Goal: Use online tool/utility: Utilize a website feature to perform a specific function

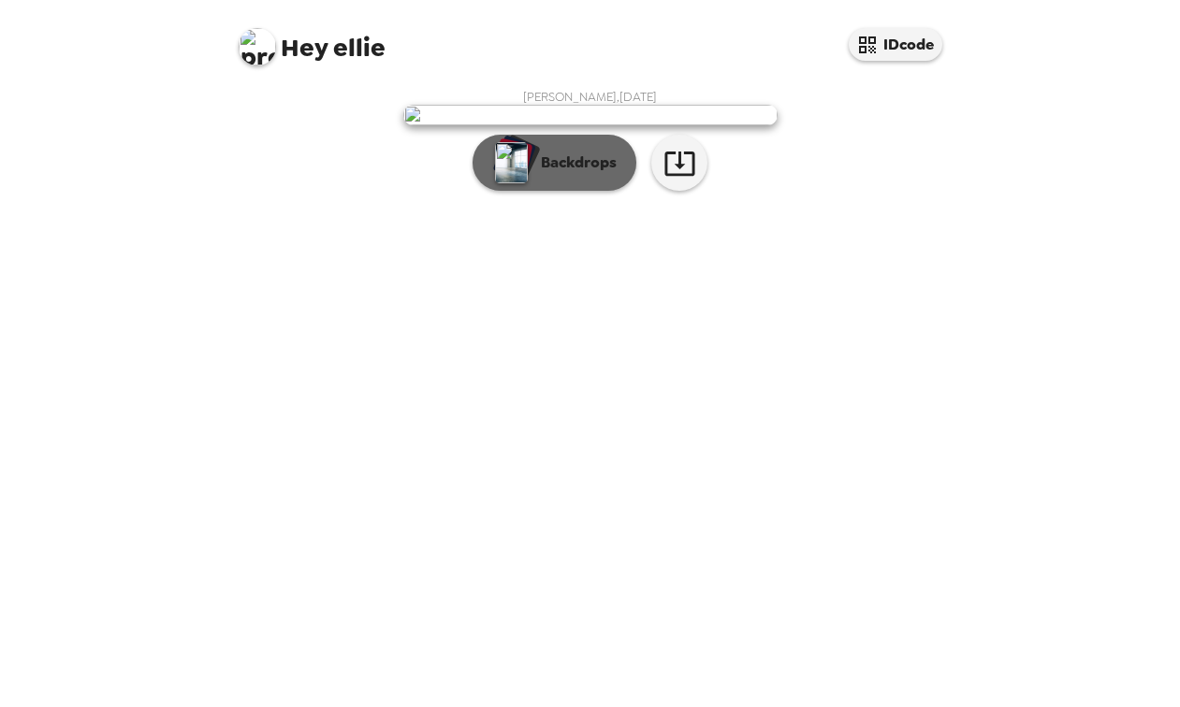
click at [592, 191] on button "Backdrops" at bounding box center [554, 163] width 164 height 56
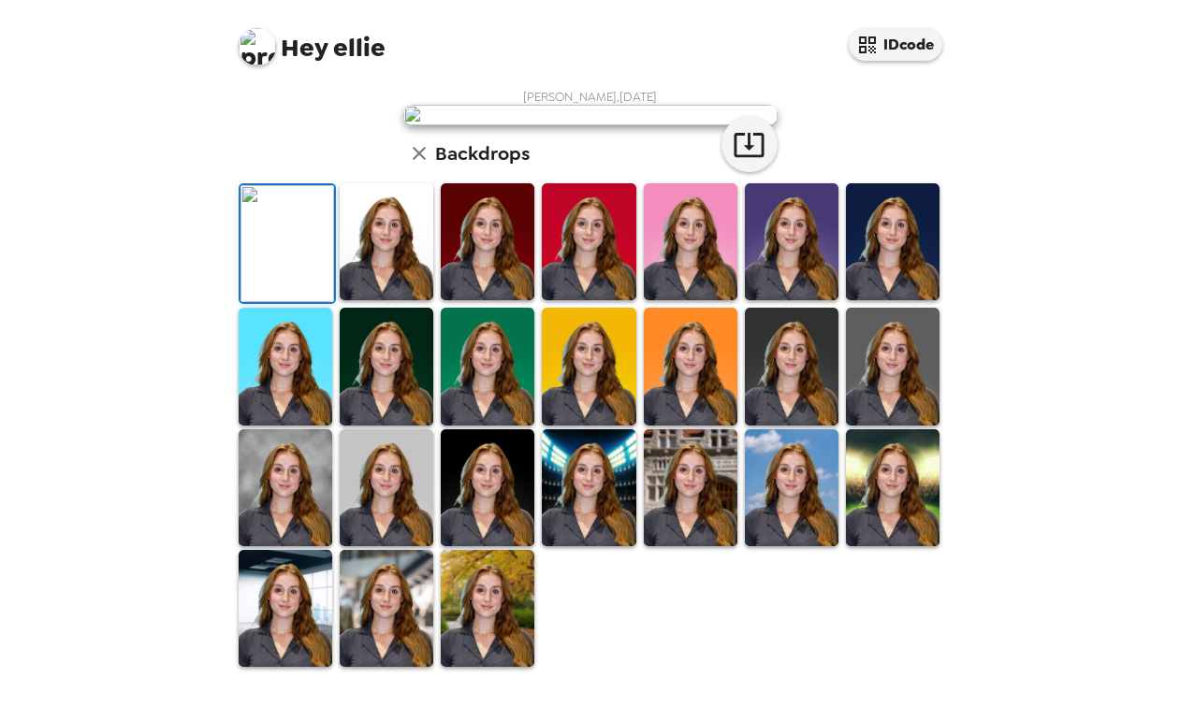
scroll to position [165, 0]
click at [882, 300] on img at bounding box center [893, 241] width 94 height 117
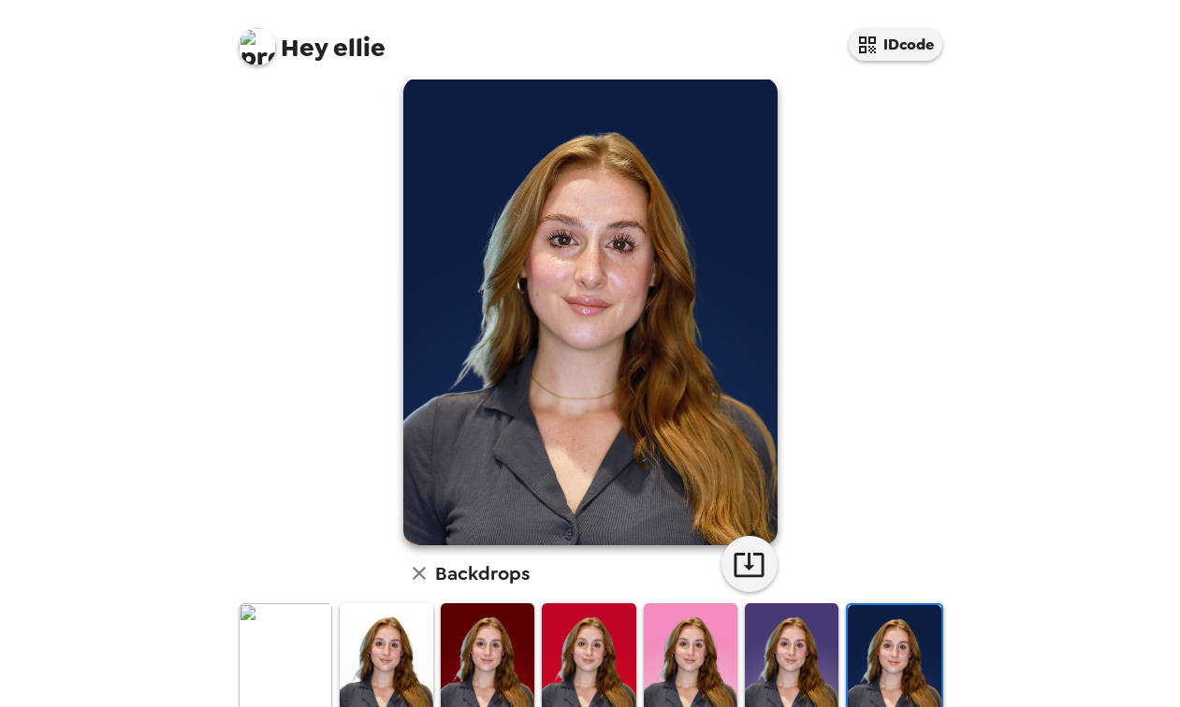
scroll to position [28, 0]
click at [802, 651] on img at bounding box center [792, 660] width 94 height 117
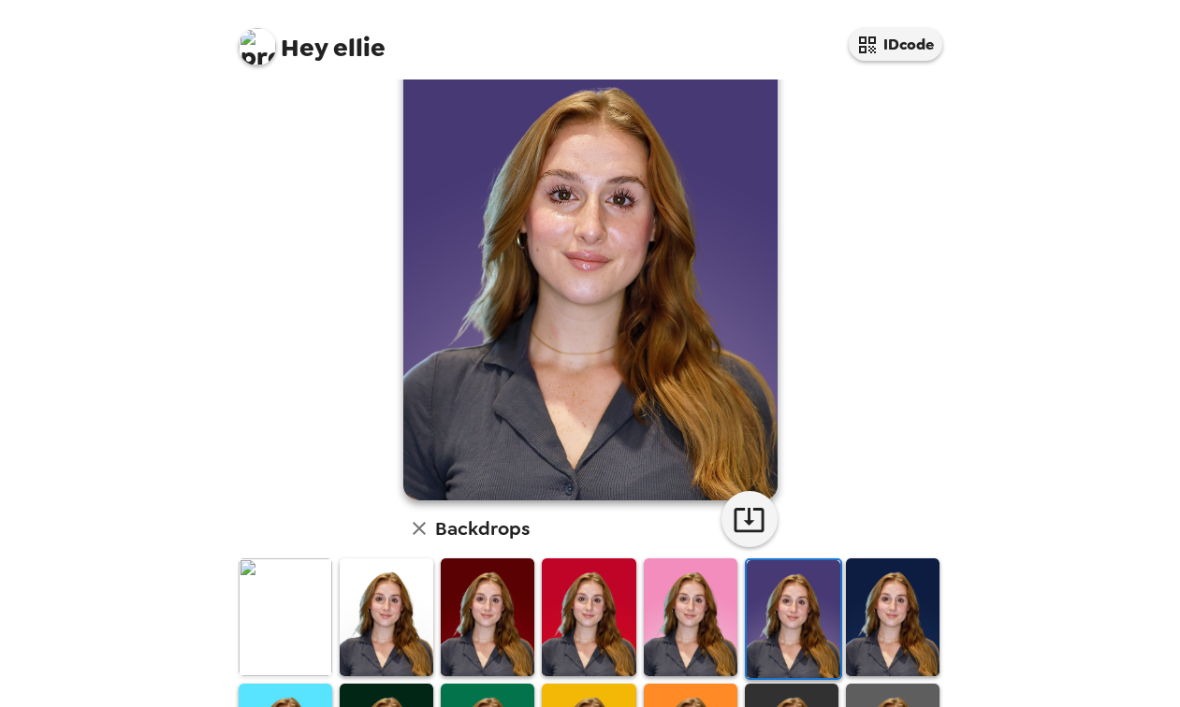
scroll to position [96, 0]
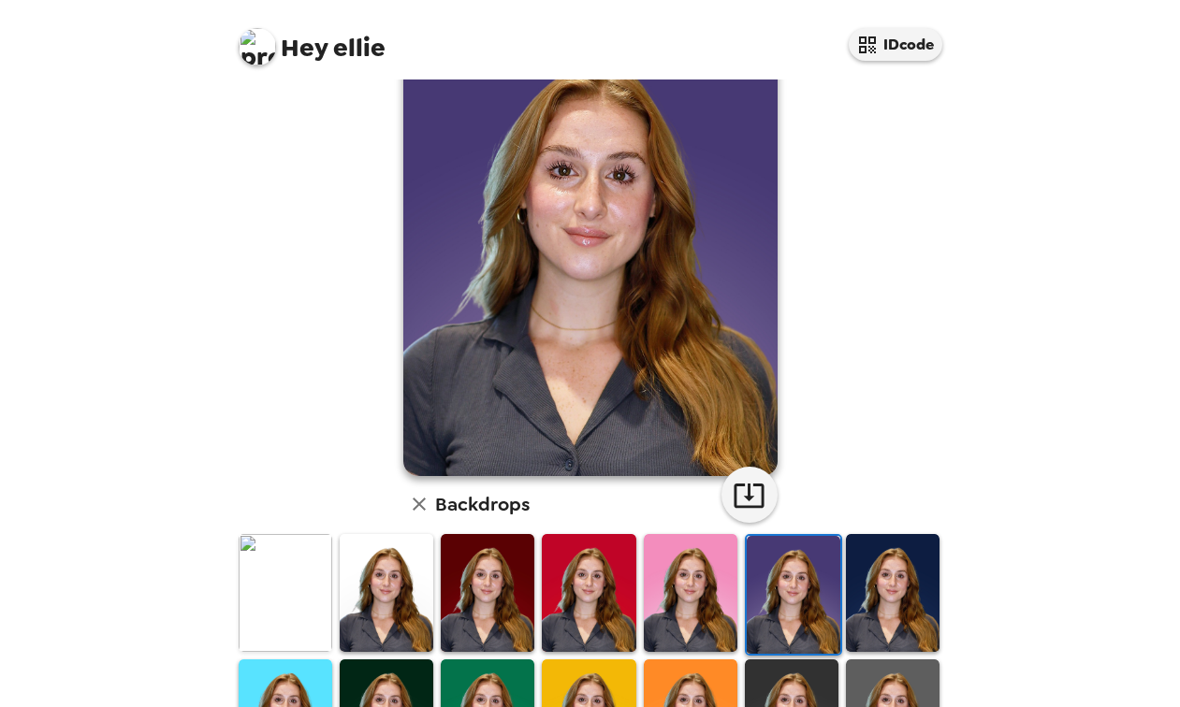
click at [652, 612] on img at bounding box center [691, 592] width 94 height 117
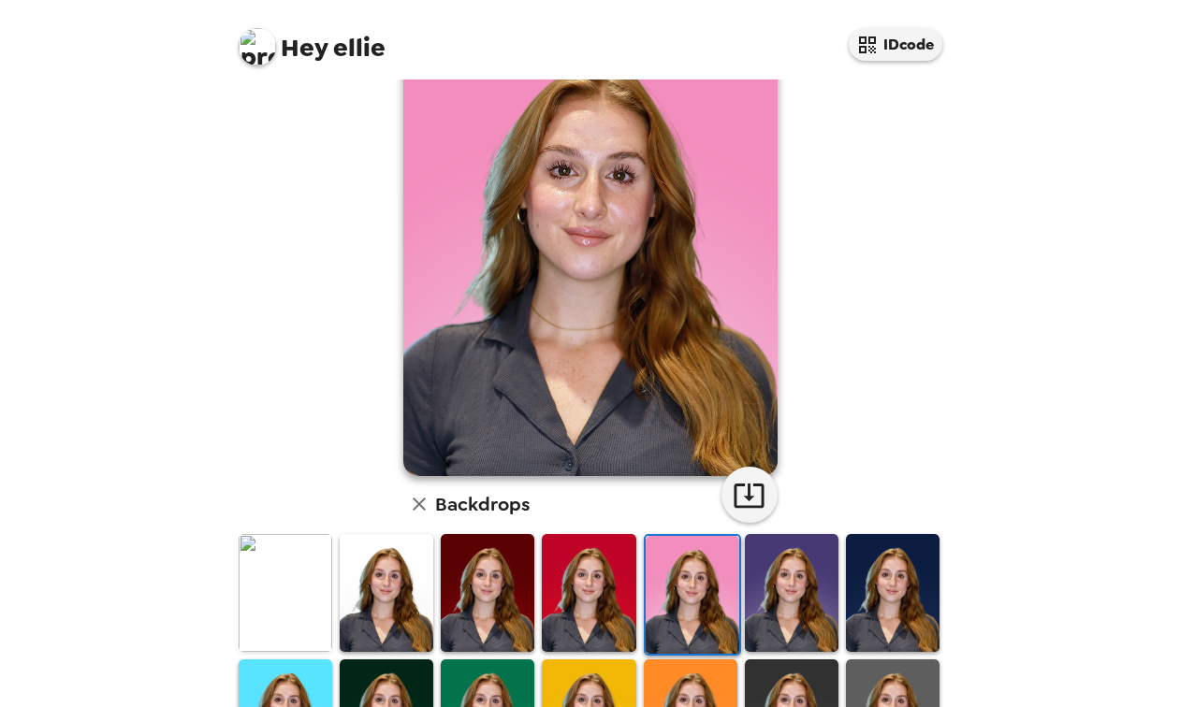
click at [591, 597] on img at bounding box center [589, 592] width 94 height 117
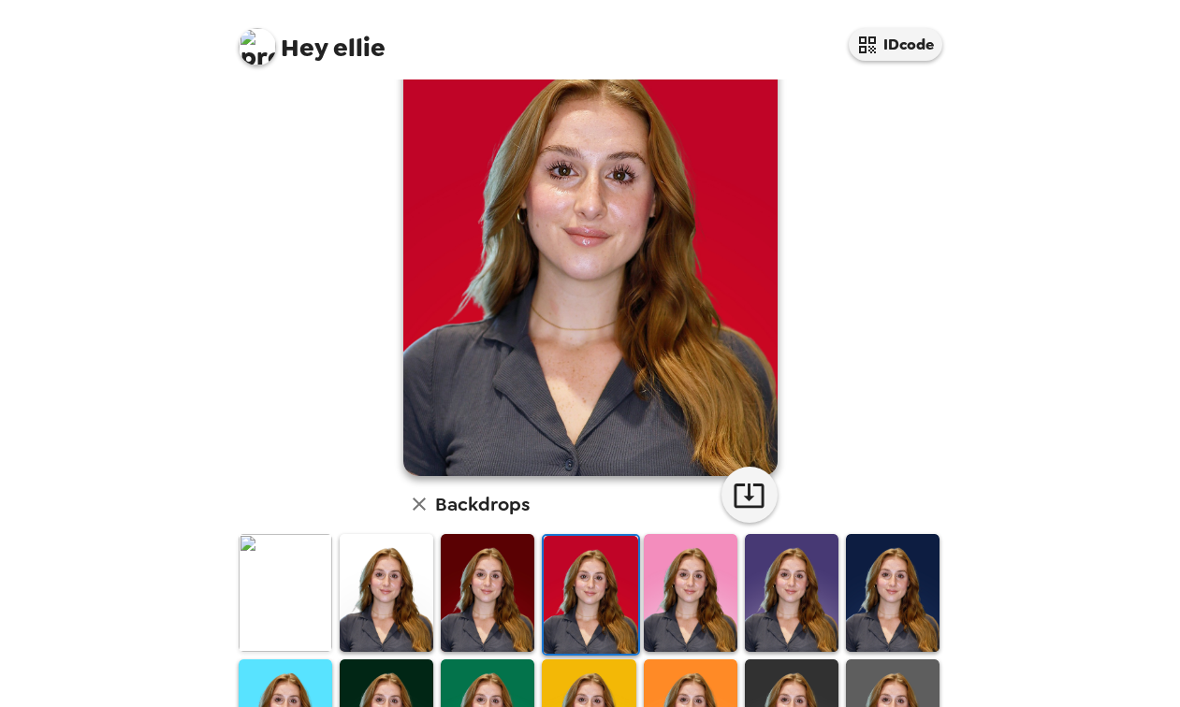
scroll to position [78, 0]
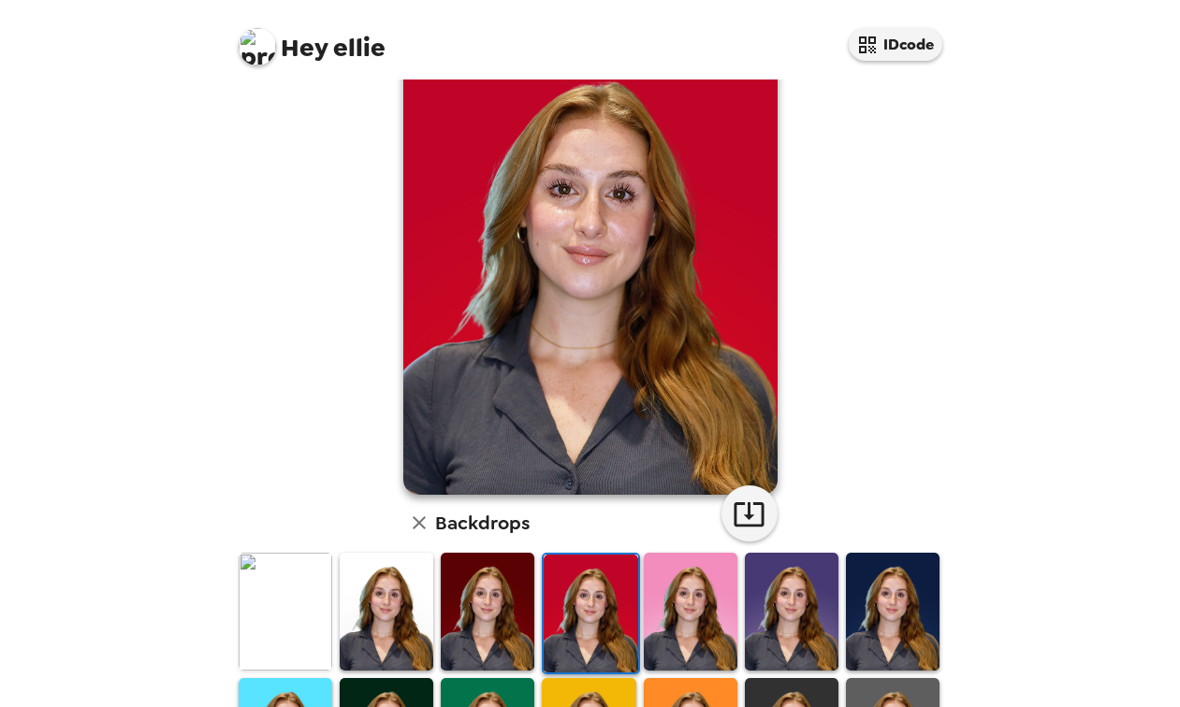
click at [510, 582] on img at bounding box center [488, 611] width 94 height 117
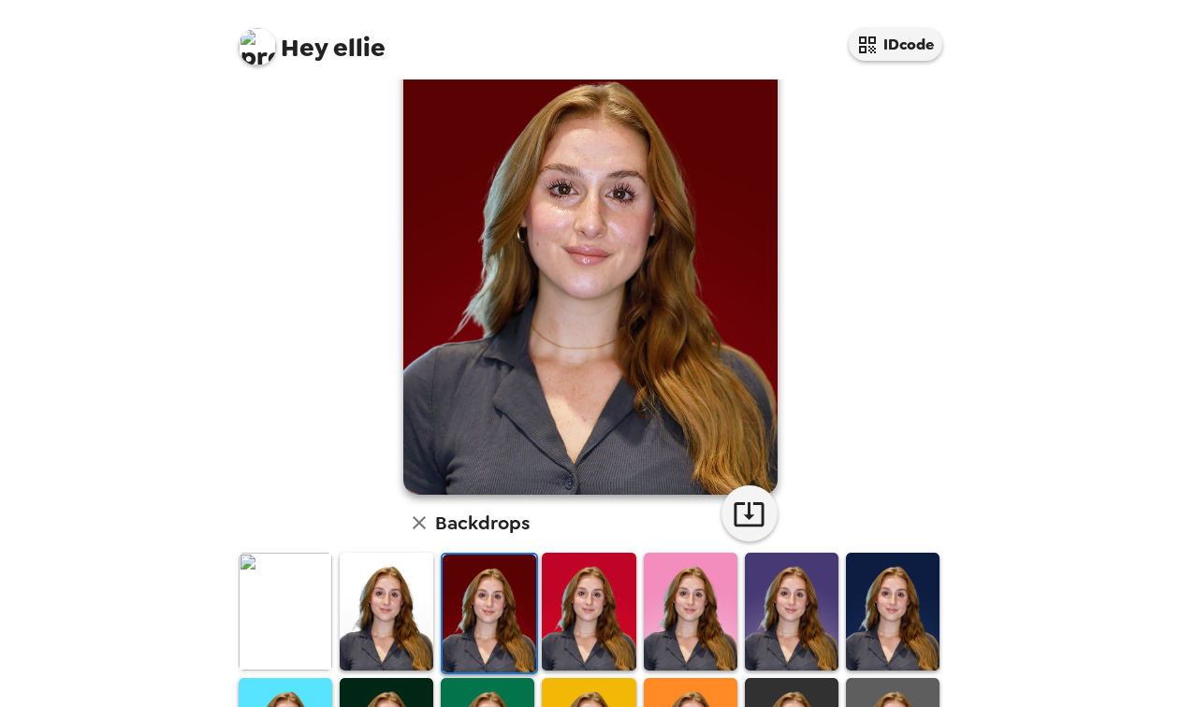
click at [407, 601] on img at bounding box center [387, 611] width 94 height 117
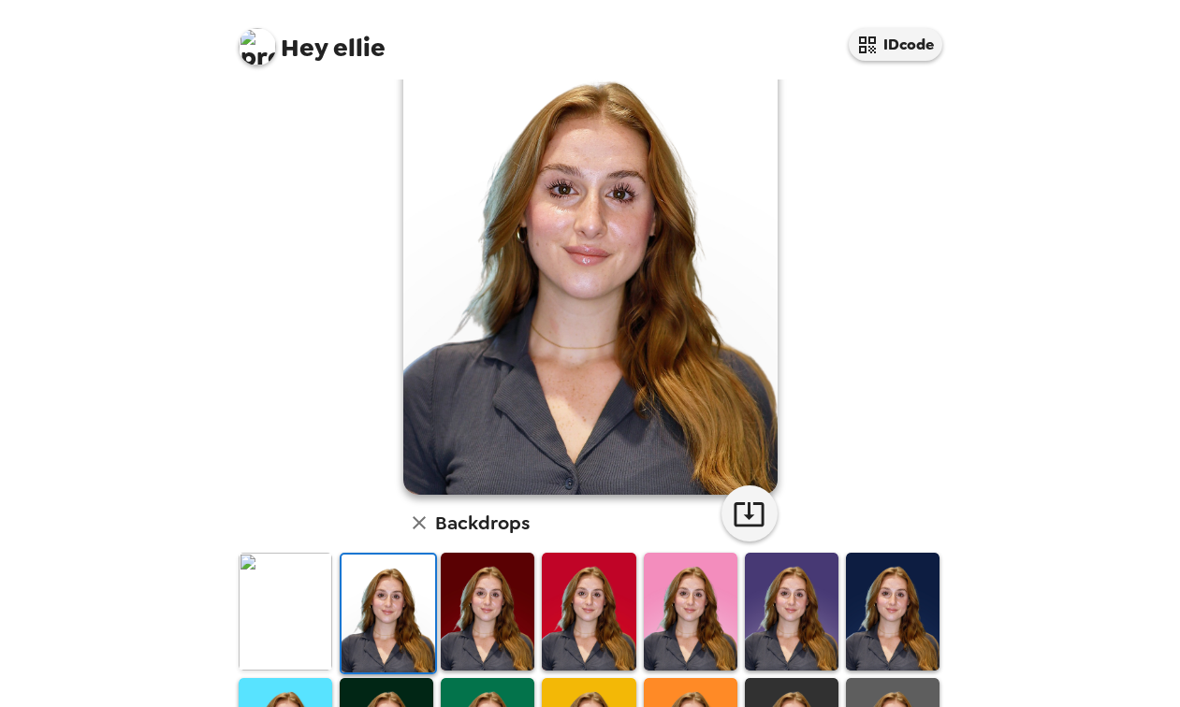
click at [312, 624] on img at bounding box center [286, 611] width 94 height 117
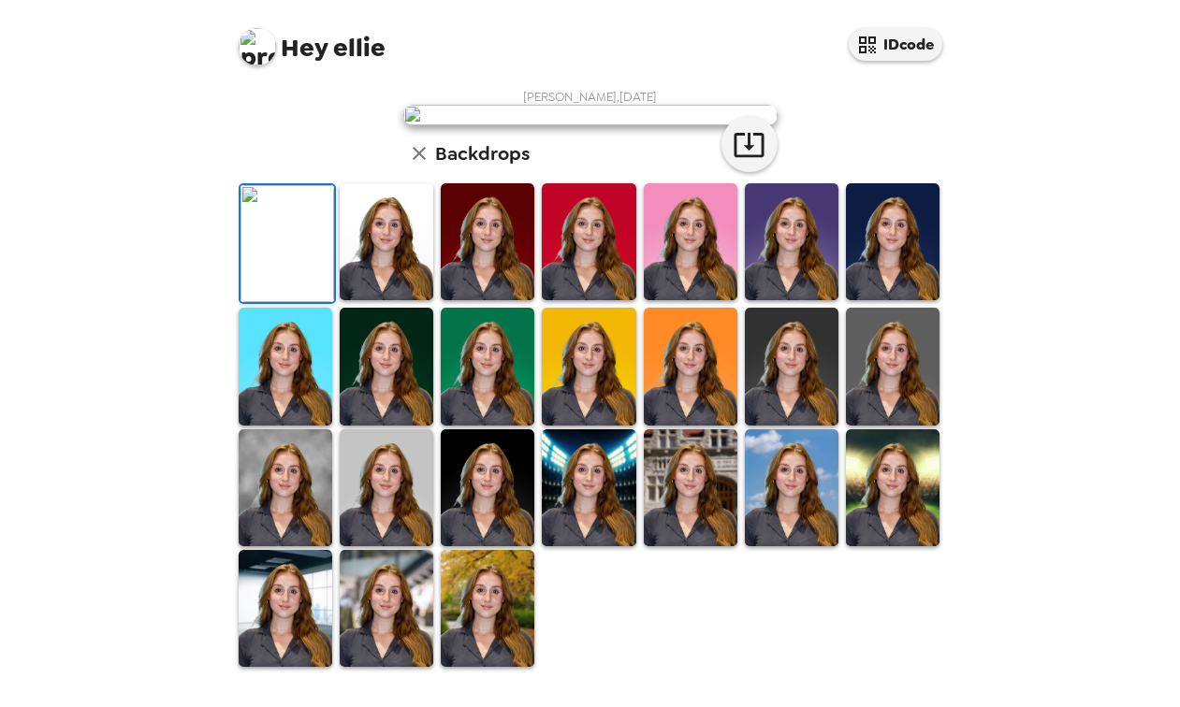
scroll to position [0, 0]
click at [747, 157] on icon "button" at bounding box center [748, 145] width 30 height 24
click at [819, 401] on img at bounding box center [792, 366] width 94 height 117
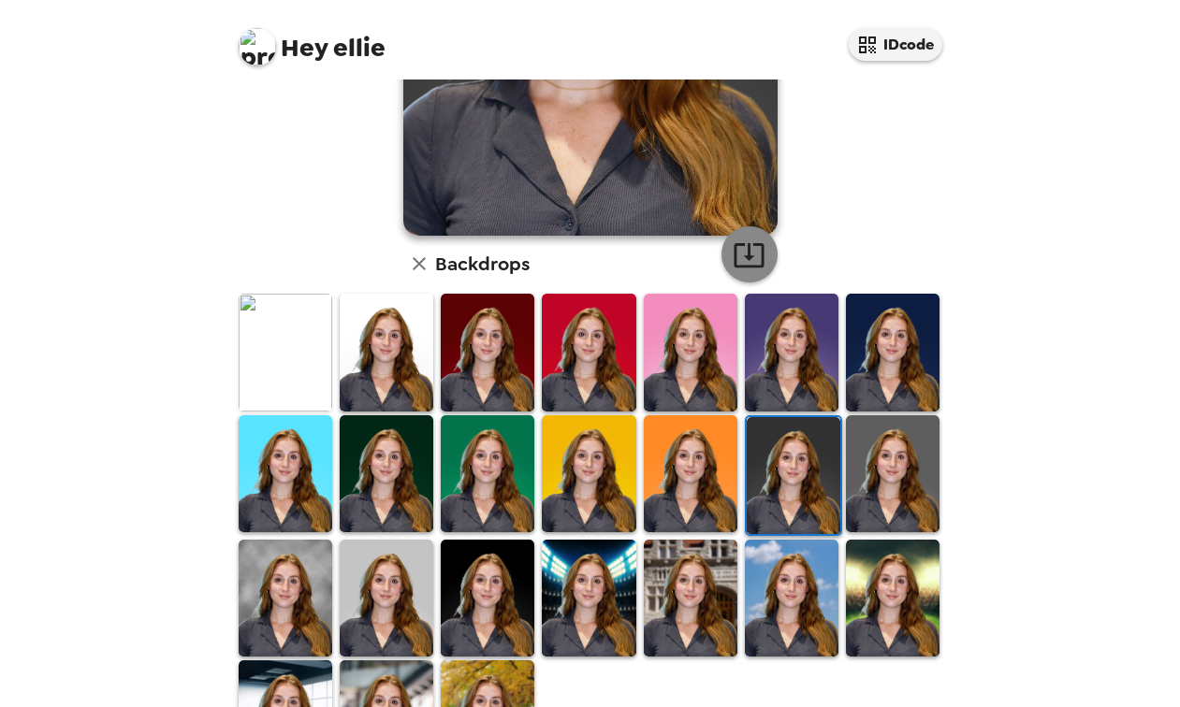
scroll to position [438, 0]
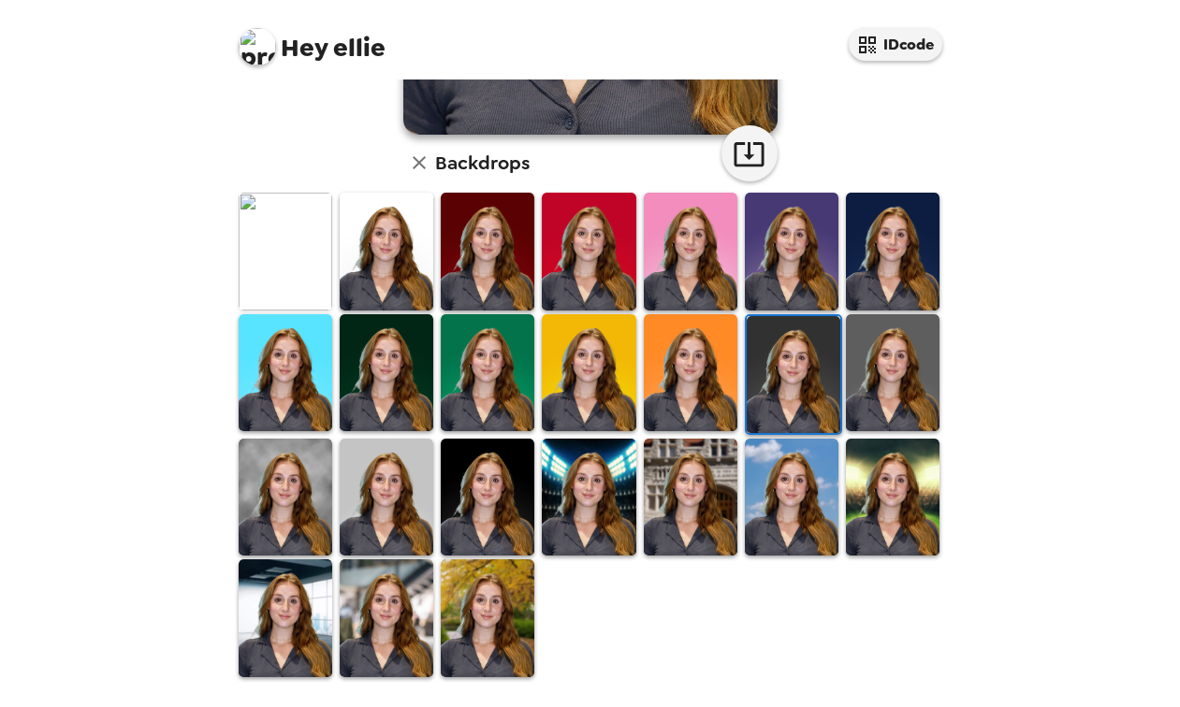
click at [391, 487] on img at bounding box center [387, 497] width 94 height 117
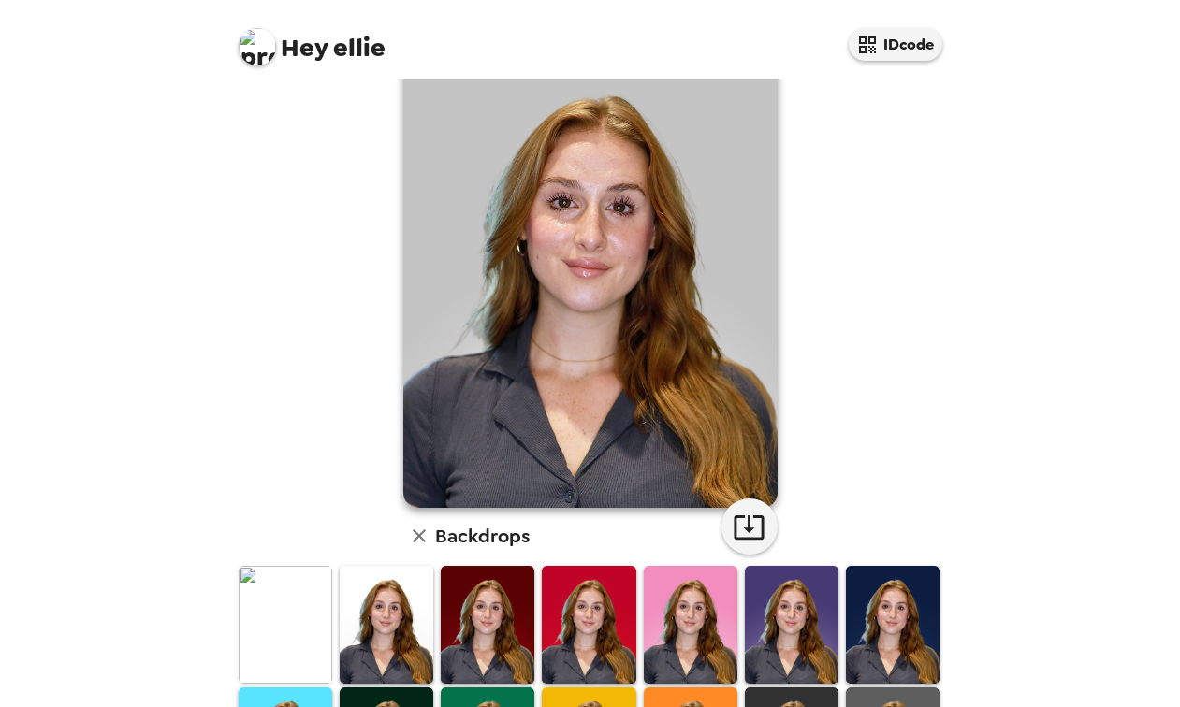
scroll to position [0, 0]
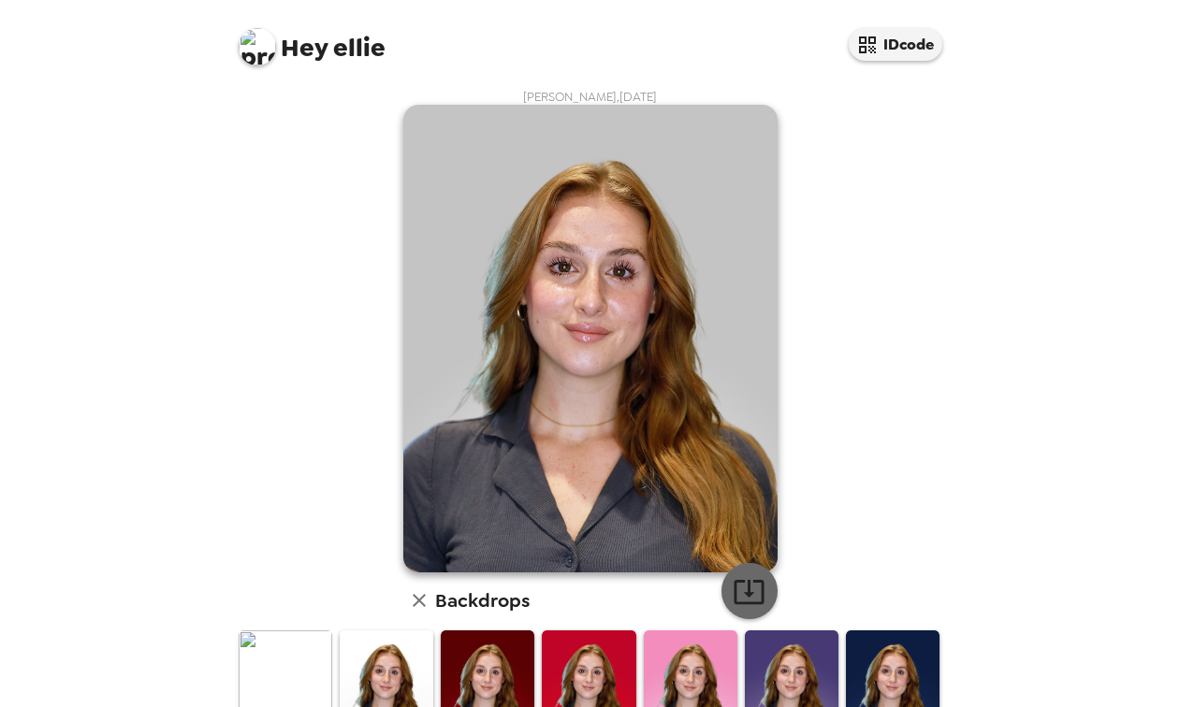
click at [747, 602] on icon "button" at bounding box center [748, 591] width 33 height 33
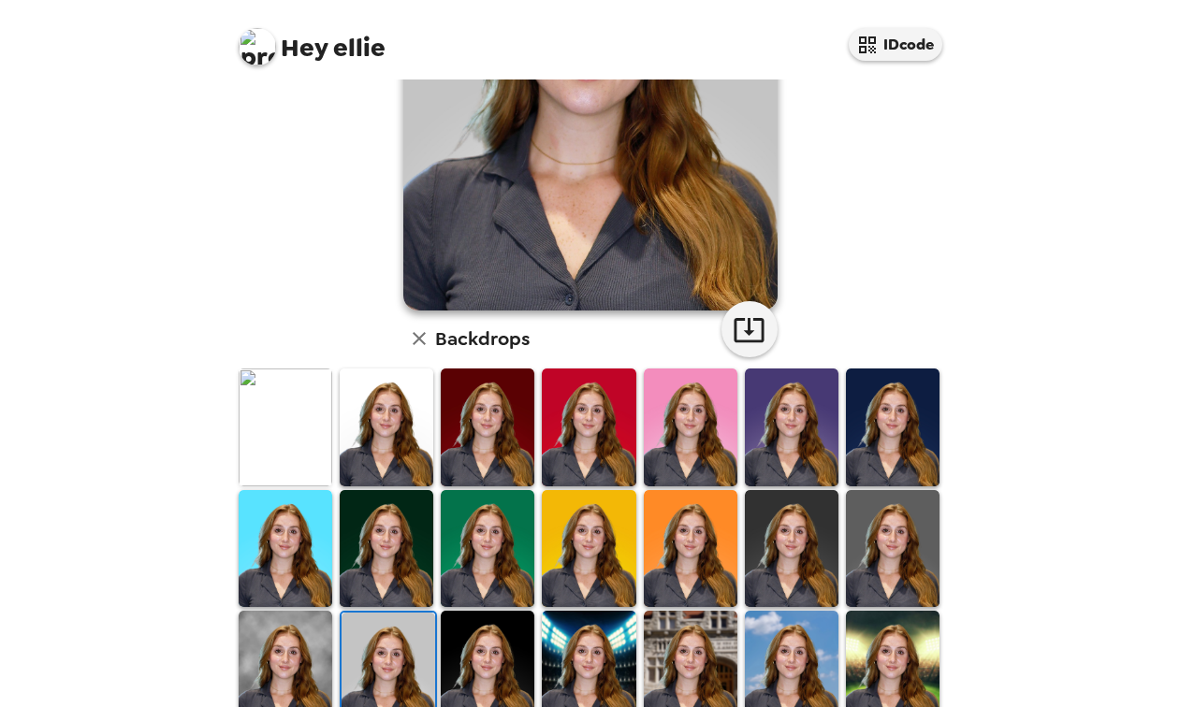
scroll to position [438, 0]
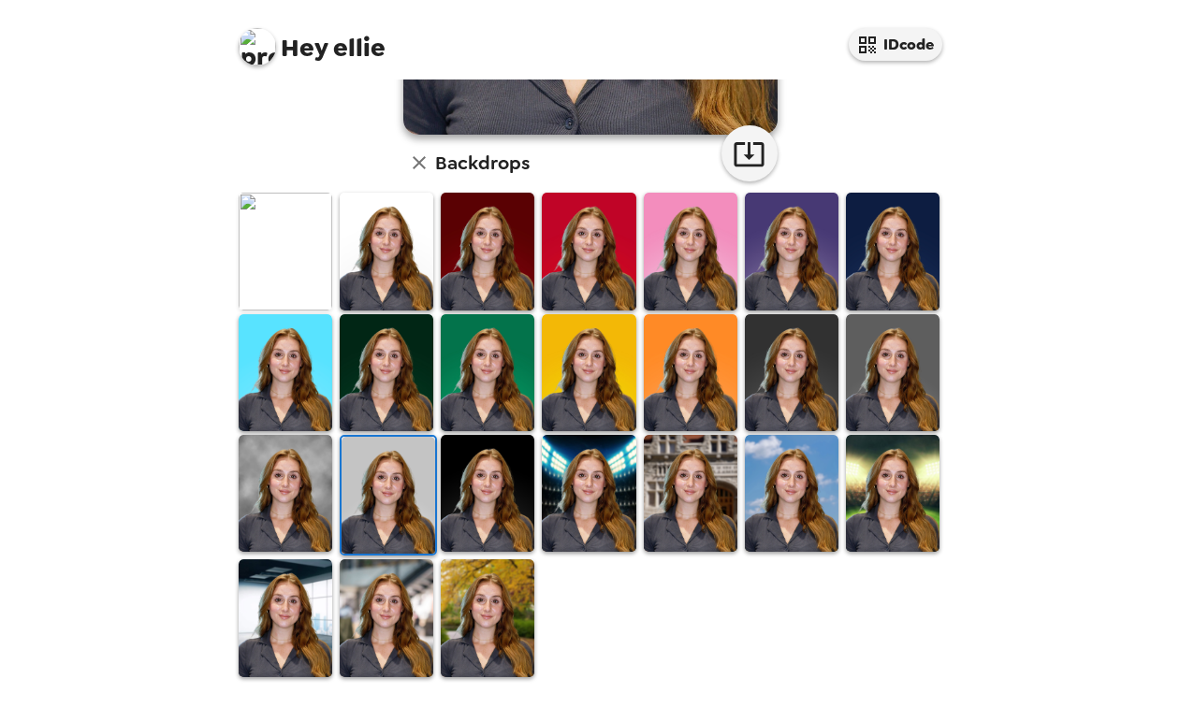
click at [499, 523] on img at bounding box center [488, 493] width 94 height 117
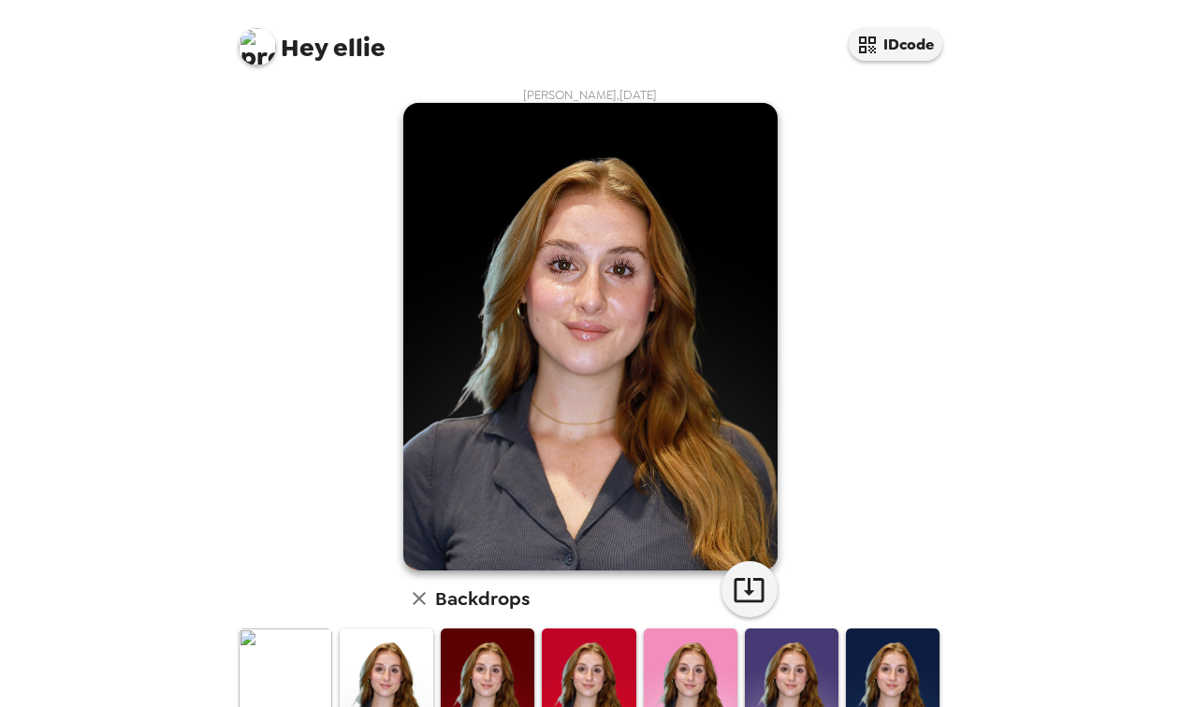
scroll to position [0, 0]
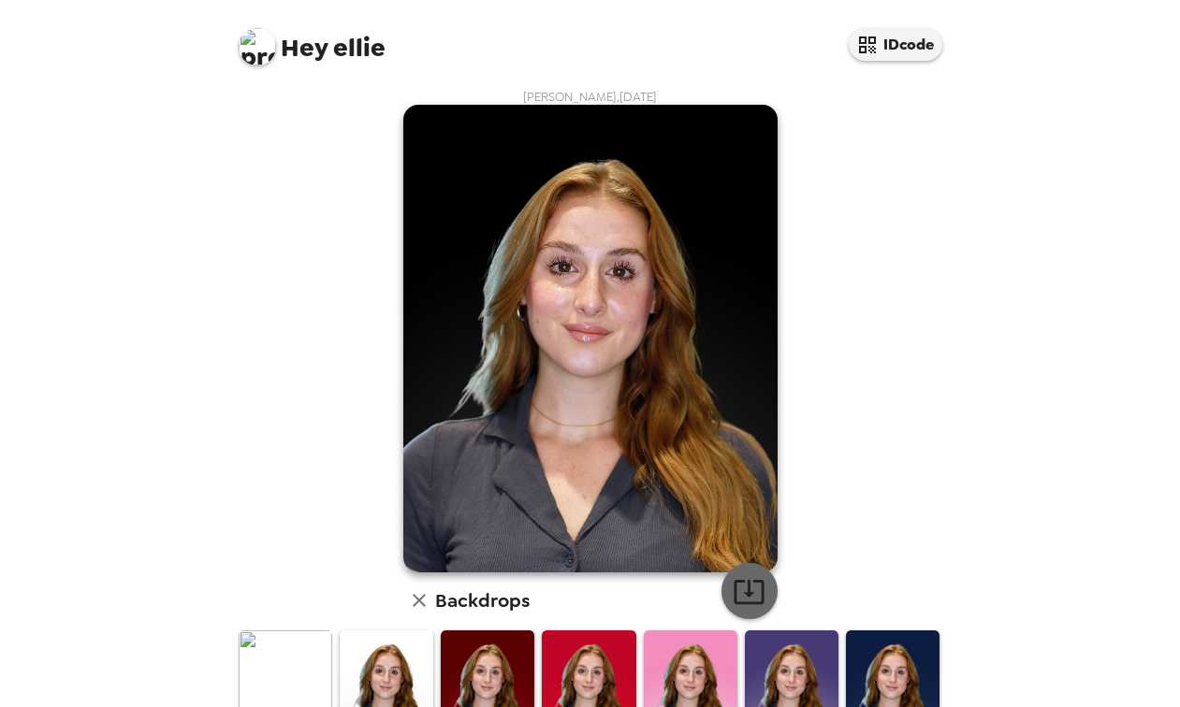
click at [747, 587] on icon "button" at bounding box center [748, 592] width 30 height 24
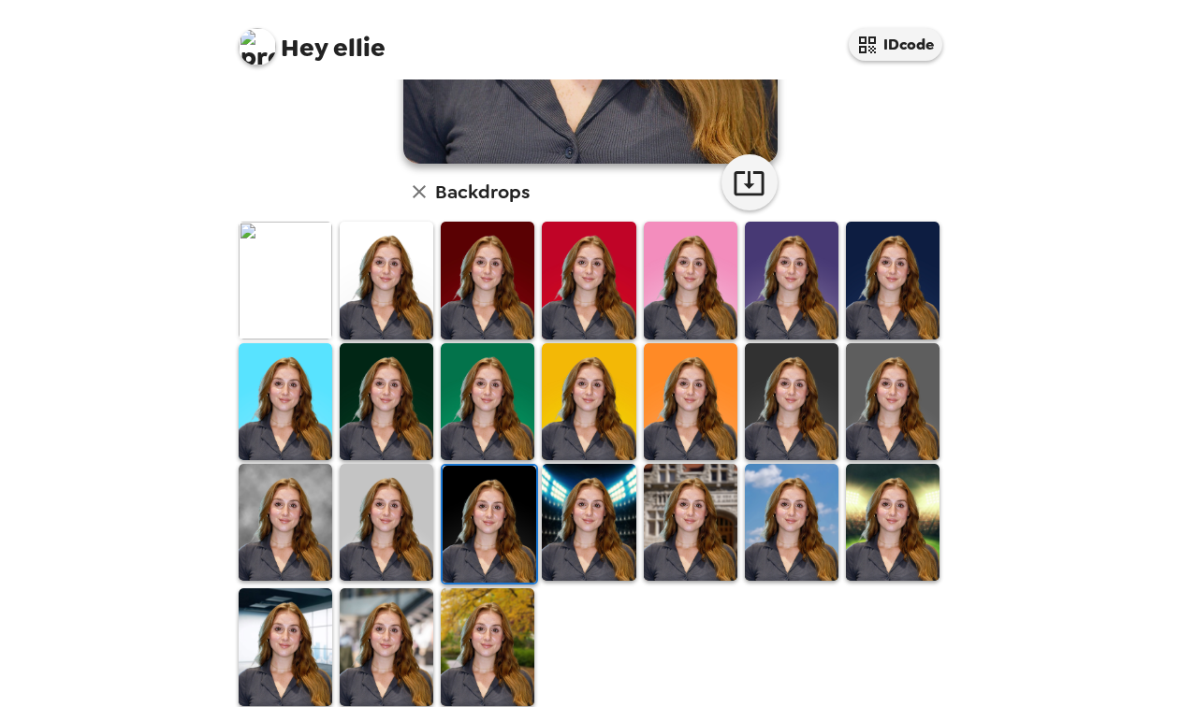
scroll to position [438, 0]
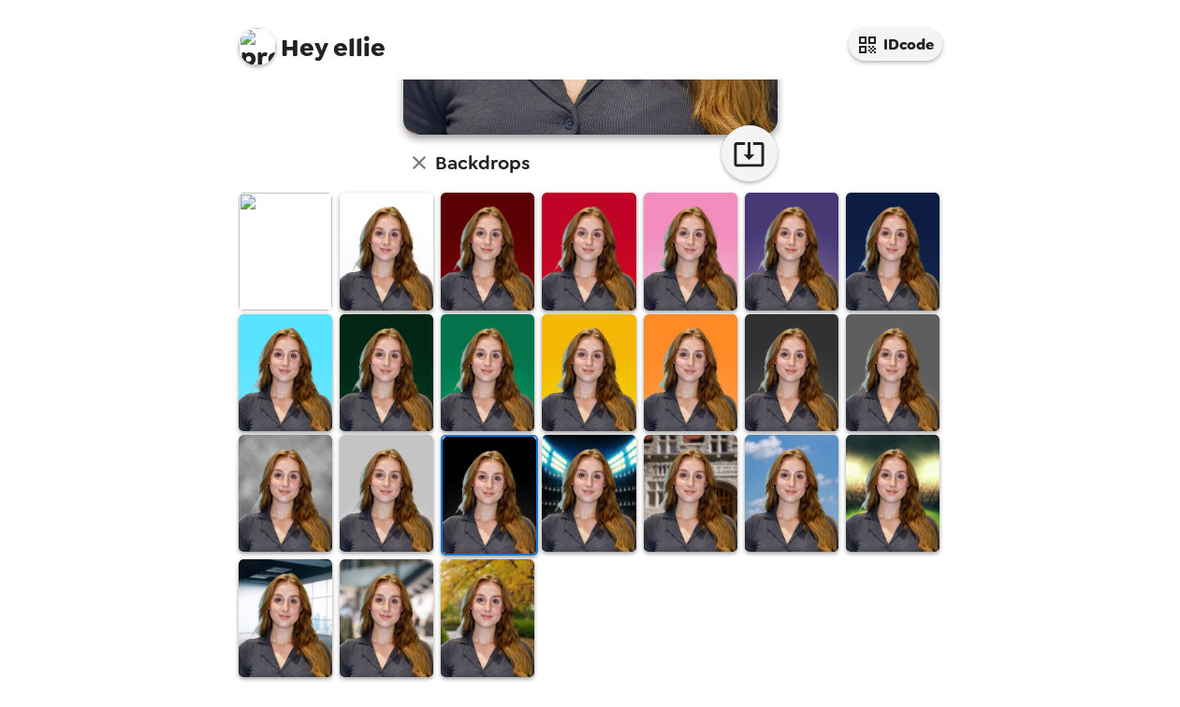
click at [291, 652] on img at bounding box center [286, 617] width 94 height 117
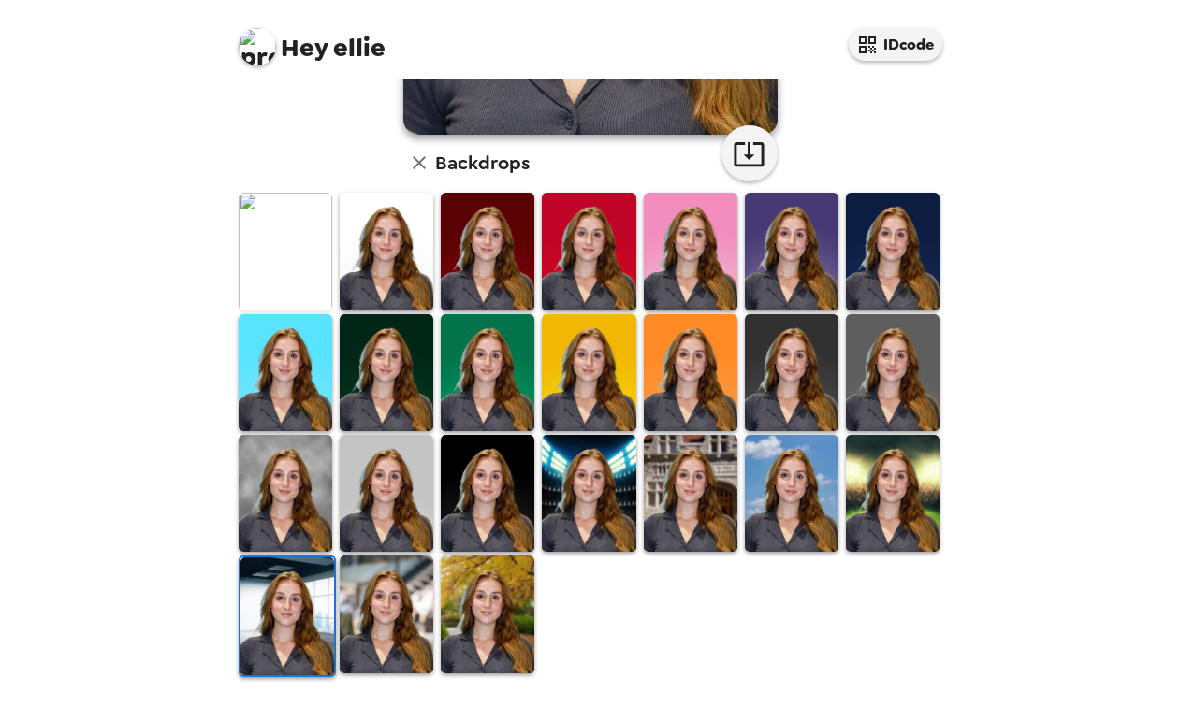
click at [501, 605] on img at bounding box center [488, 614] width 94 height 117
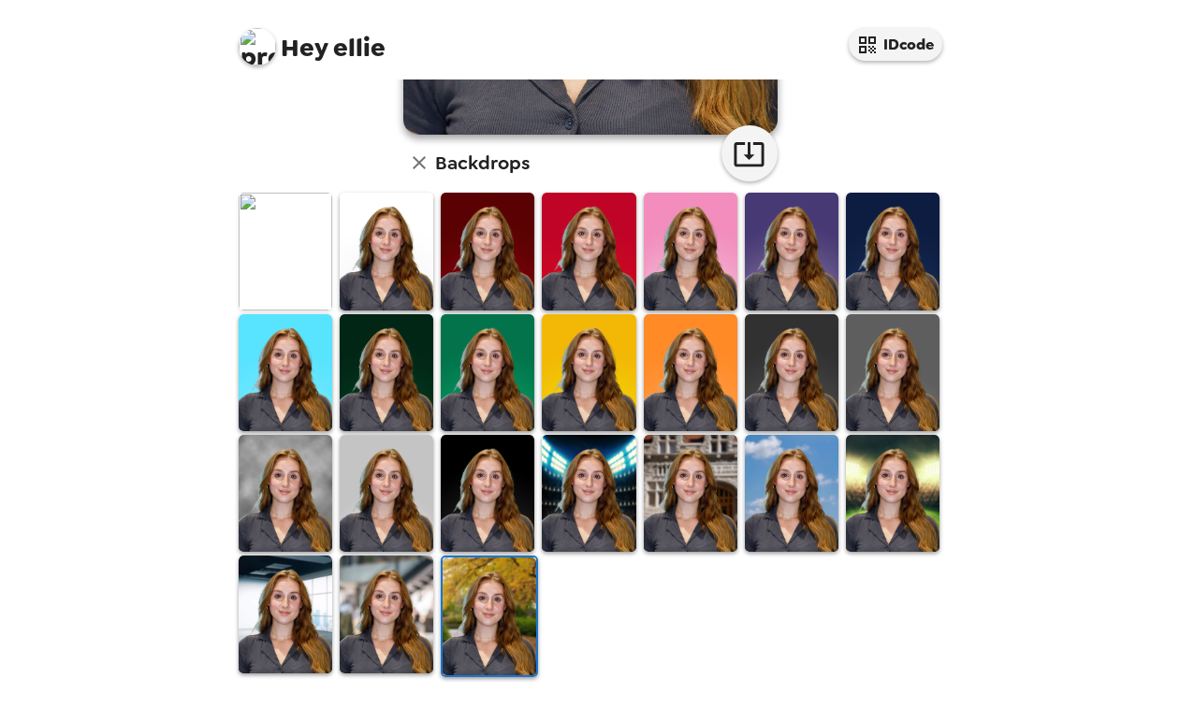
click at [288, 488] on img at bounding box center [286, 493] width 94 height 117
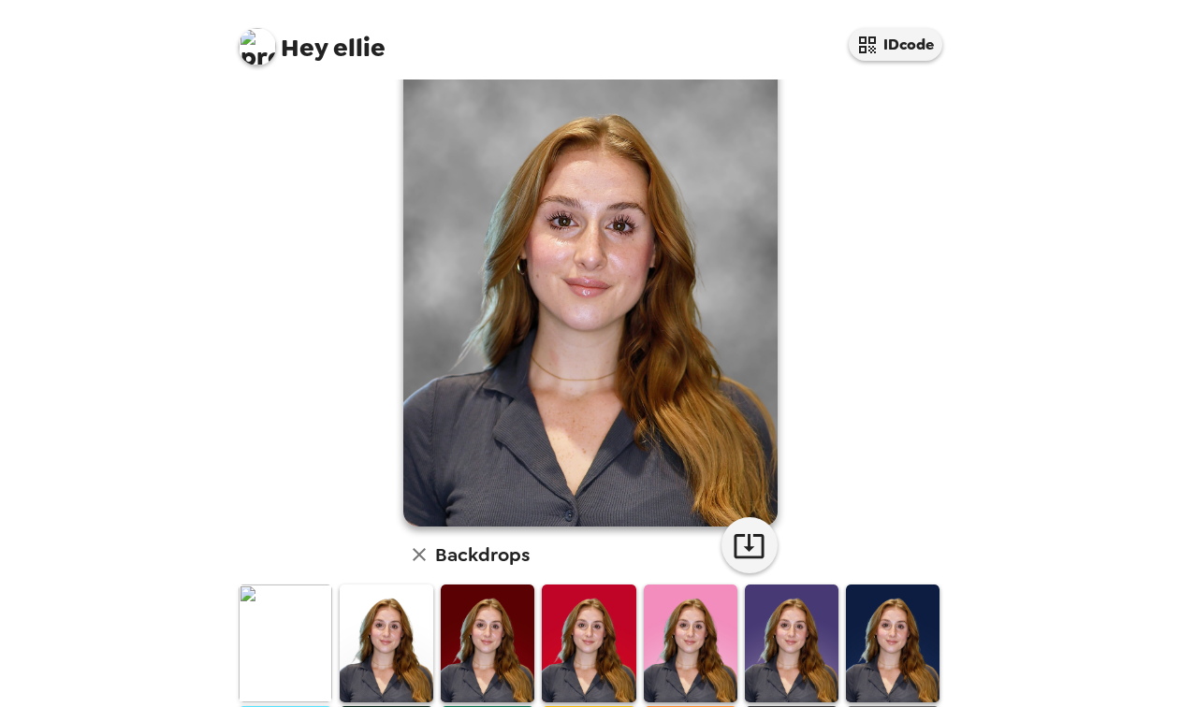
scroll to position [0, 0]
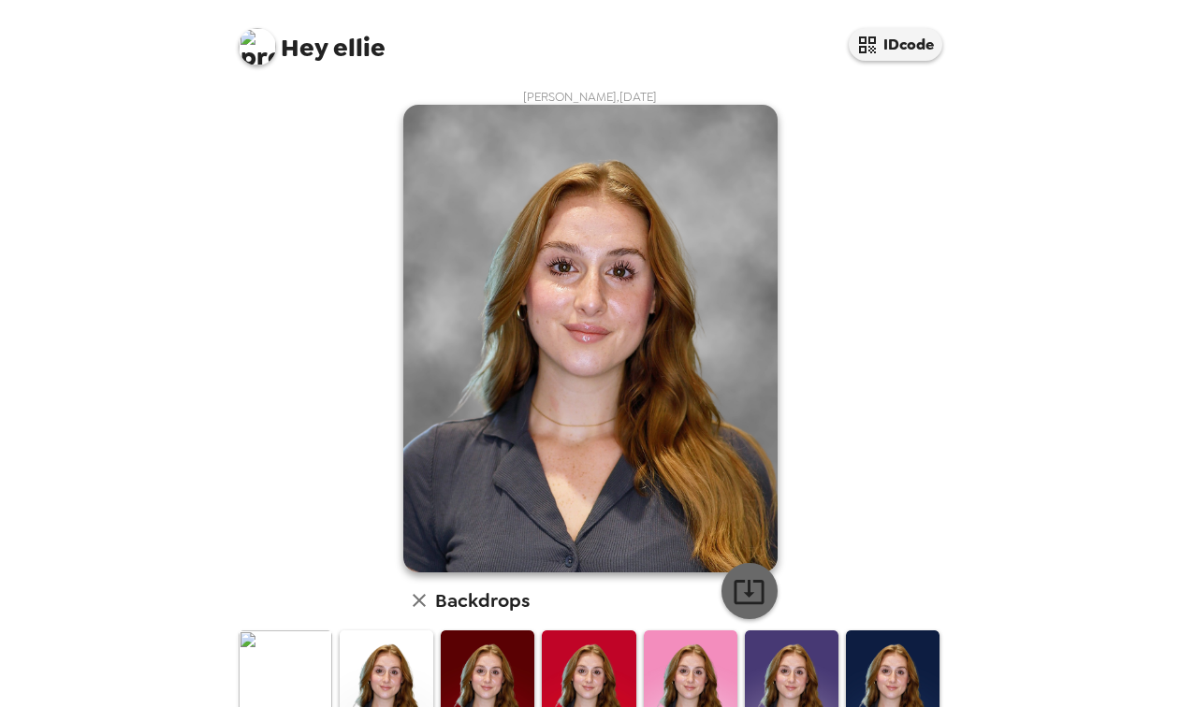
click at [760, 589] on icon "button" at bounding box center [748, 591] width 33 height 33
click at [927, 406] on div "[PERSON_NAME] , [DATE] Backdrops" at bounding box center [590, 603] width 711 height 1028
